Goal: Task Accomplishment & Management: Use online tool/utility

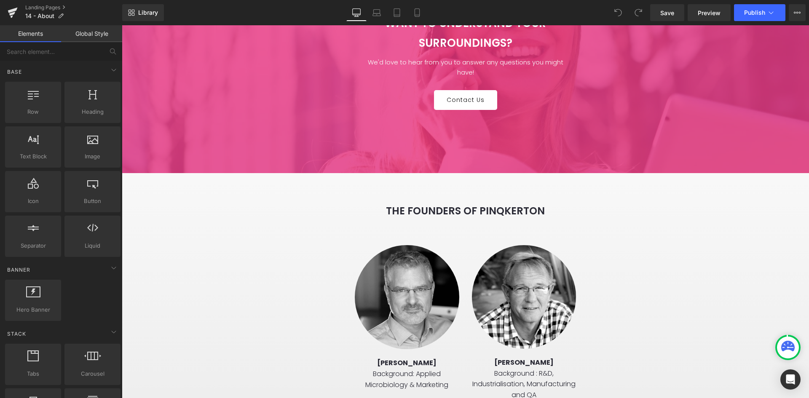
scroll to position [1306, 0]
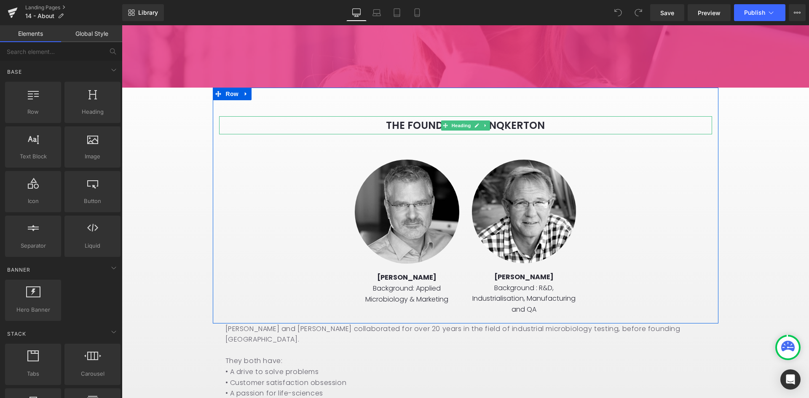
click at [360, 116] on h3 "THE FOUNDERS OF PINQKERTON" at bounding box center [465, 125] width 493 height 18
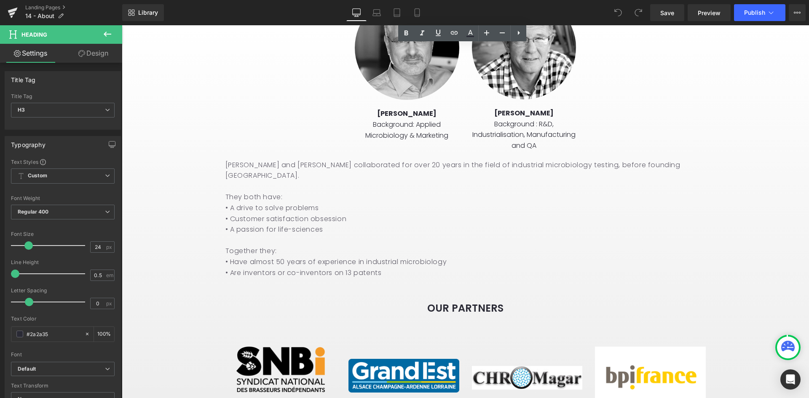
scroll to position [1475, 0]
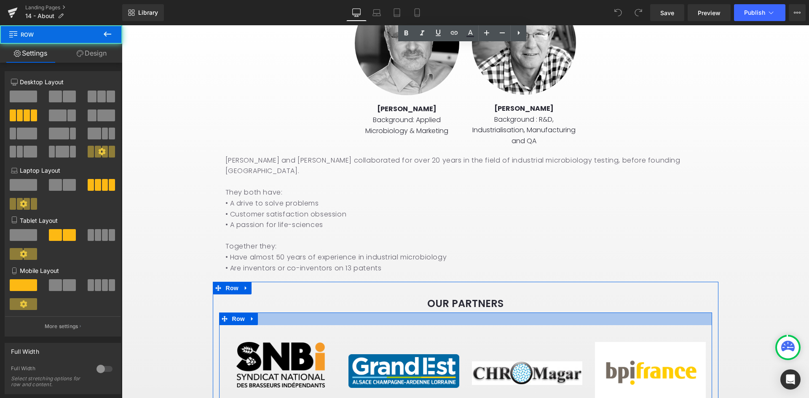
click at [306, 313] on div at bounding box center [465, 319] width 493 height 13
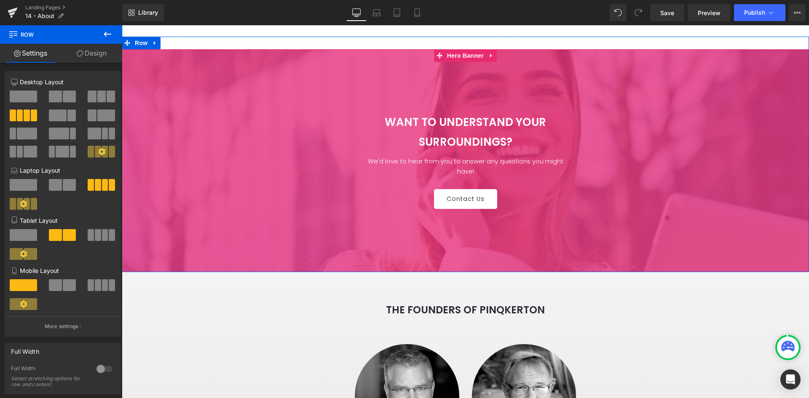
scroll to position [1222, 0]
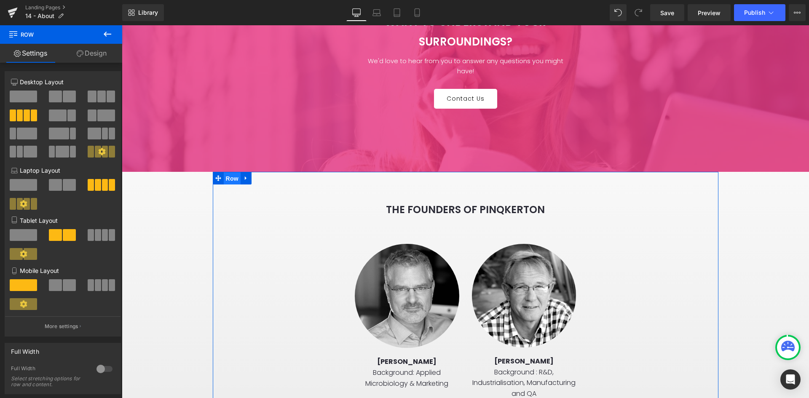
click at [236, 172] on span "Row" at bounding box center [232, 178] width 17 height 13
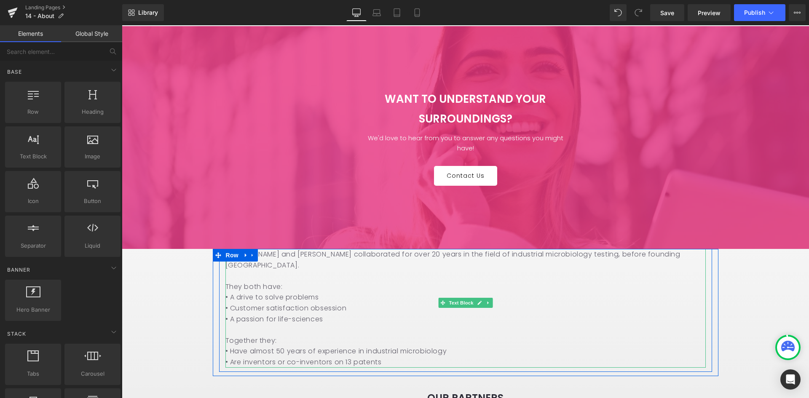
scroll to position [1138, 0]
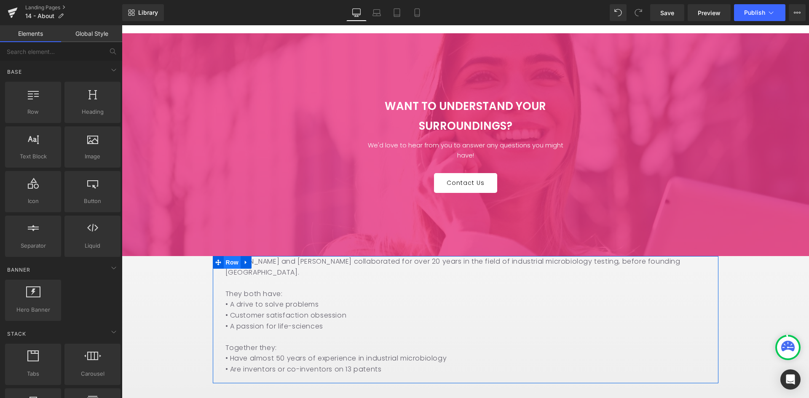
click at [232, 256] on span "Row" at bounding box center [232, 262] width 17 height 13
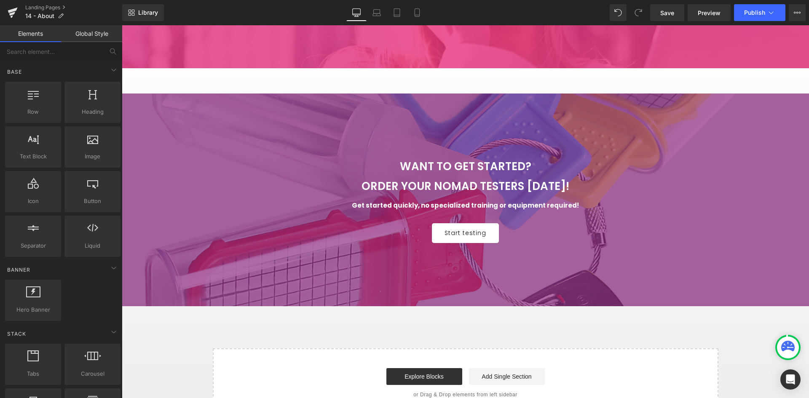
scroll to position [1306, 0]
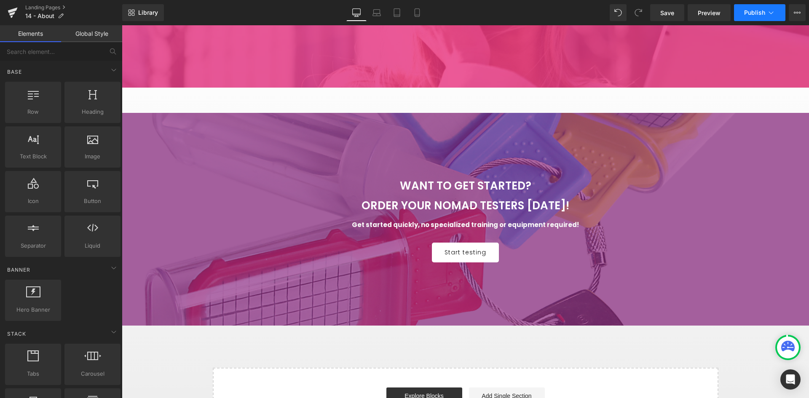
click at [752, 16] on span "Publish" at bounding box center [754, 12] width 21 height 7
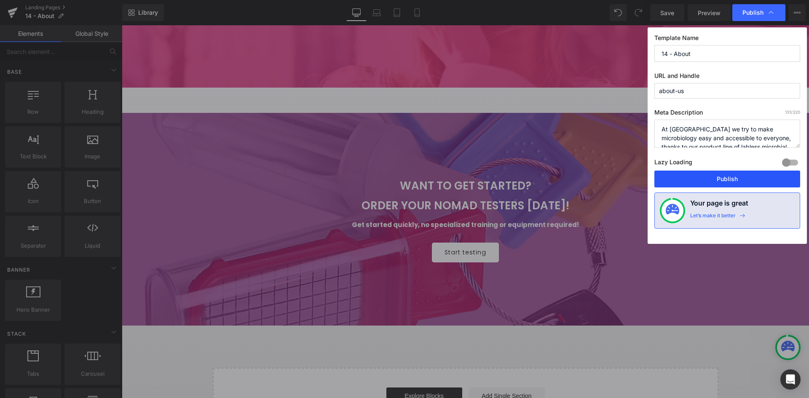
click at [720, 177] on button "Publish" at bounding box center [727, 179] width 146 height 17
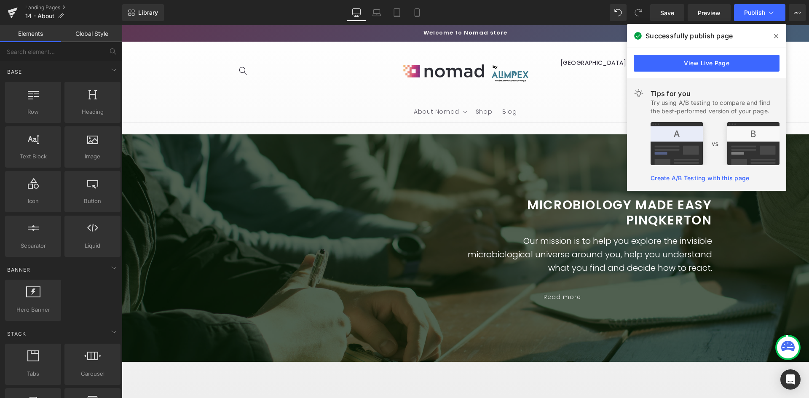
click at [776, 35] on icon at bounding box center [776, 36] width 4 height 7
